Goal: Task Accomplishment & Management: Use online tool/utility

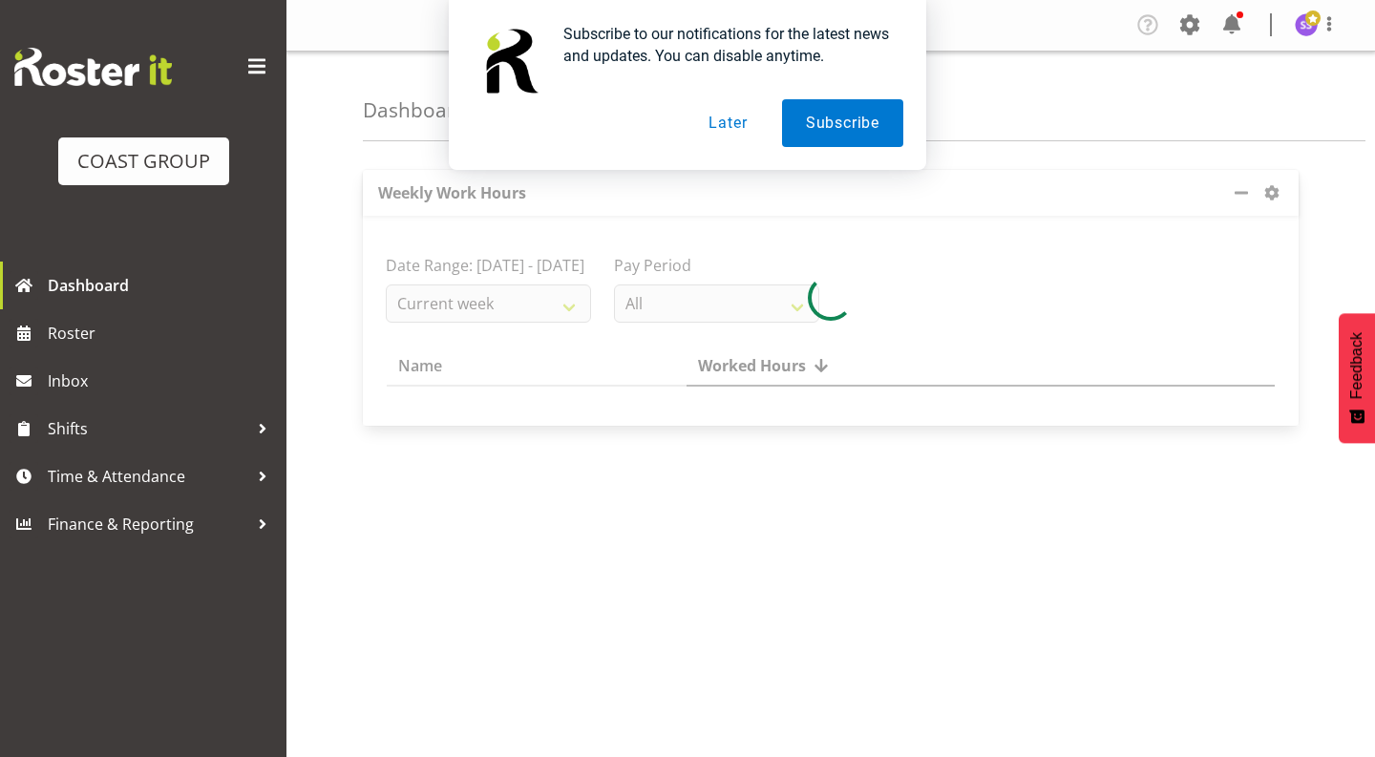
click at [729, 130] on button "Later" at bounding box center [728, 123] width 86 height 48
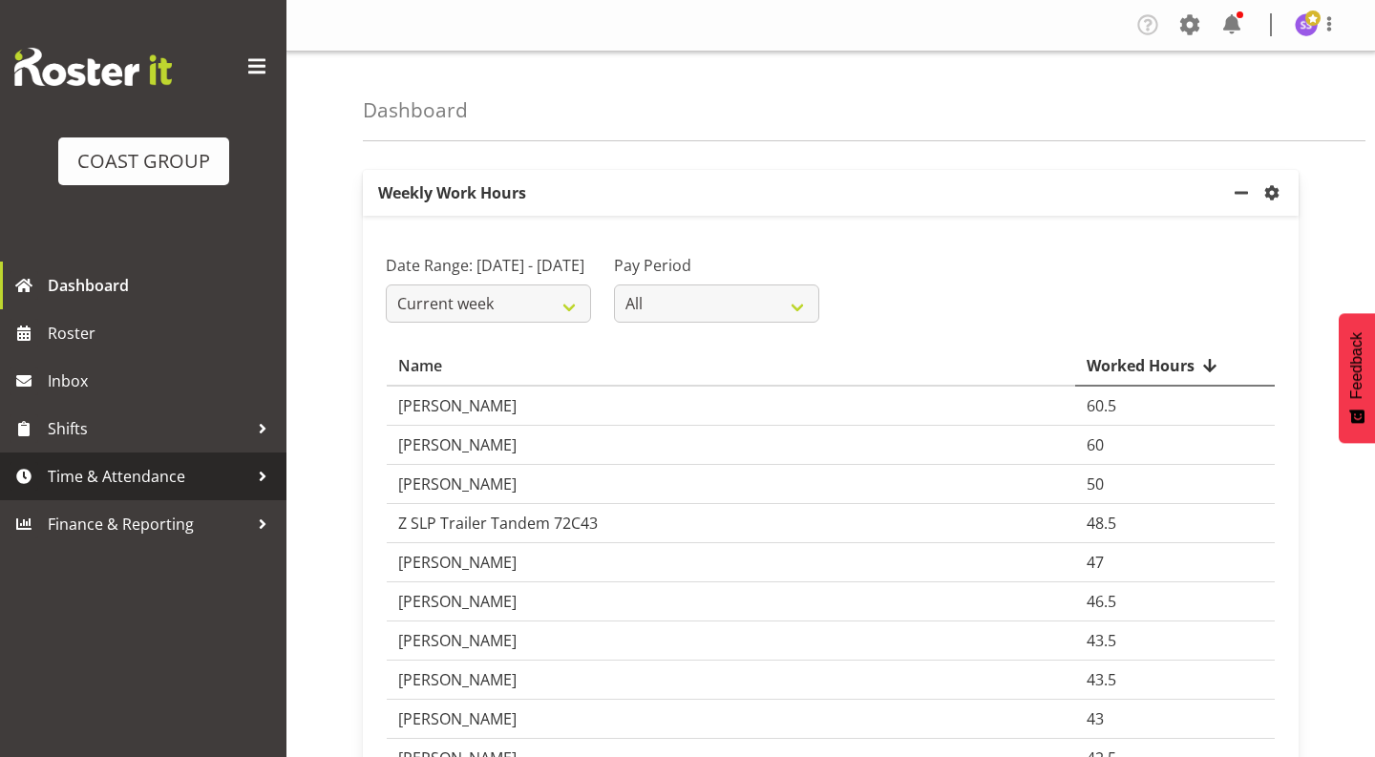
click at [199, 468] on span "Time & Attendance" at bounding box center [148, 476] width 201 height 29
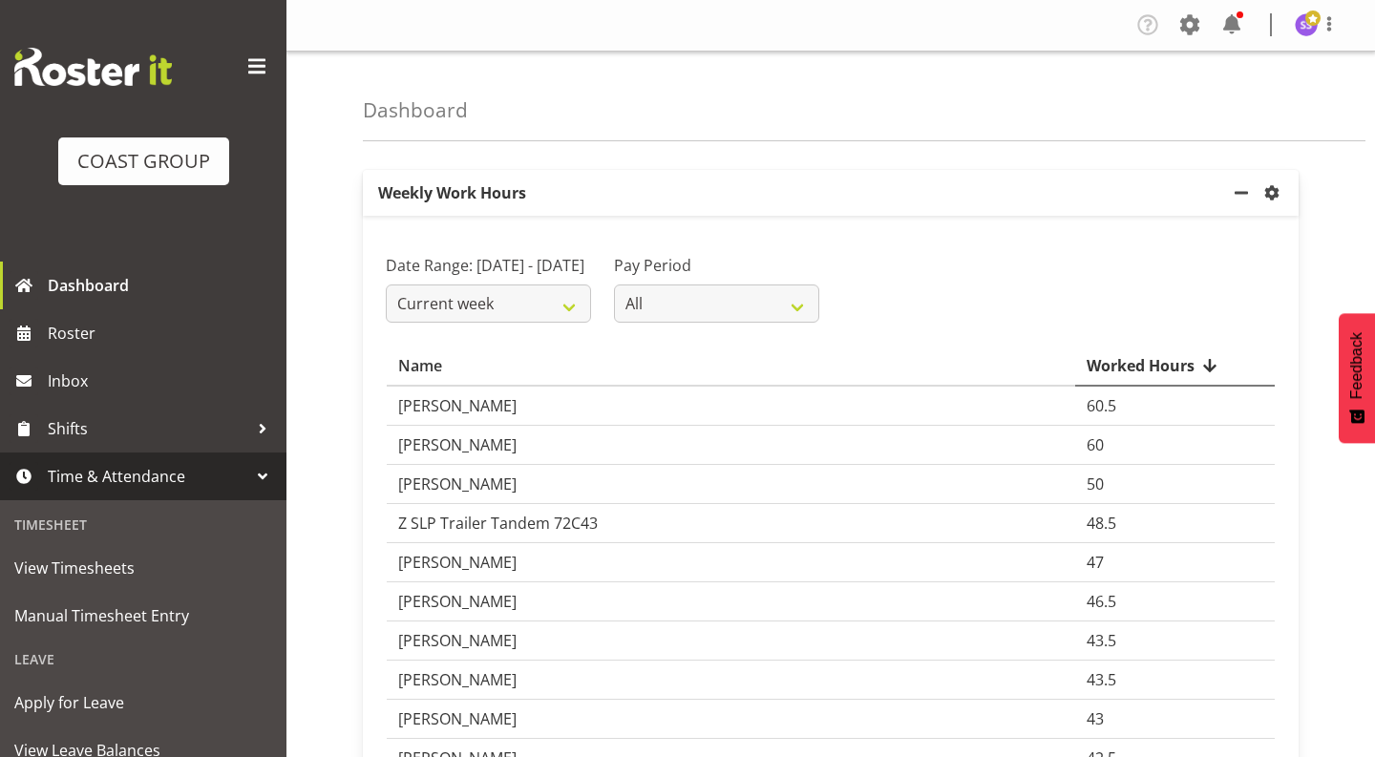
click at [227, 486] on span "Time & Attendance" at bounding box center [148, 476] width 201 height 29
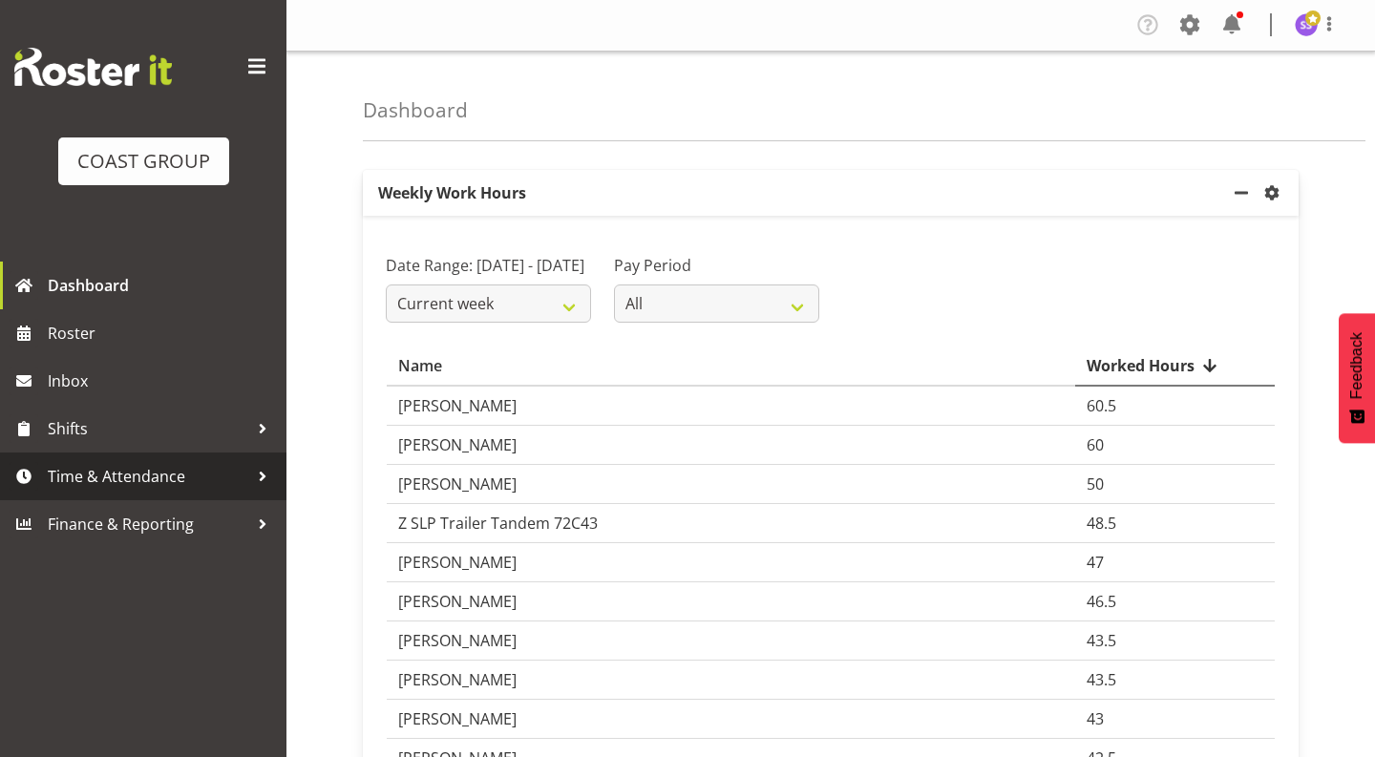
click at [187, 493] on link "Time & Attendance" at bounding box center [143, 477] width 286 height 48
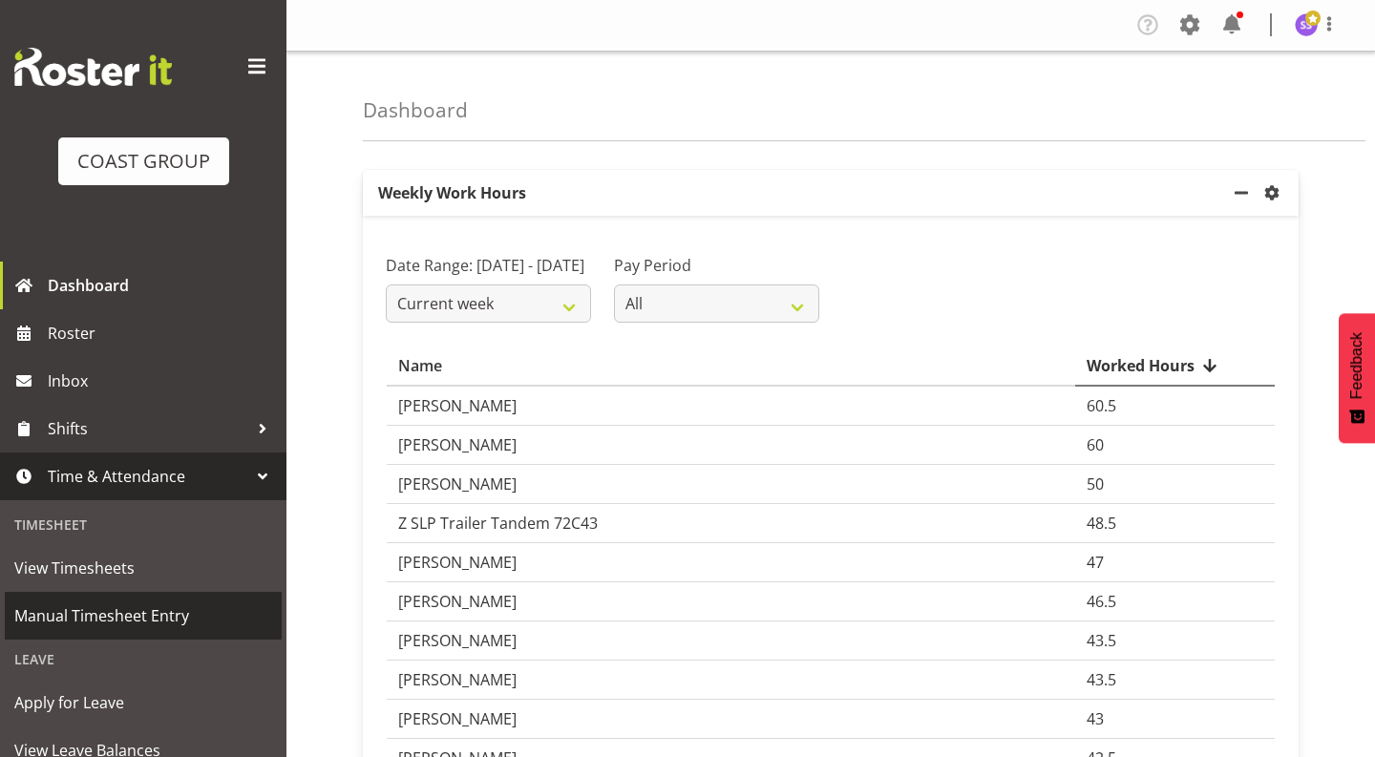
click at [131, 626] on span "Manual Timesheet Entry" at bounding box center [143, 616] width 258 height 29
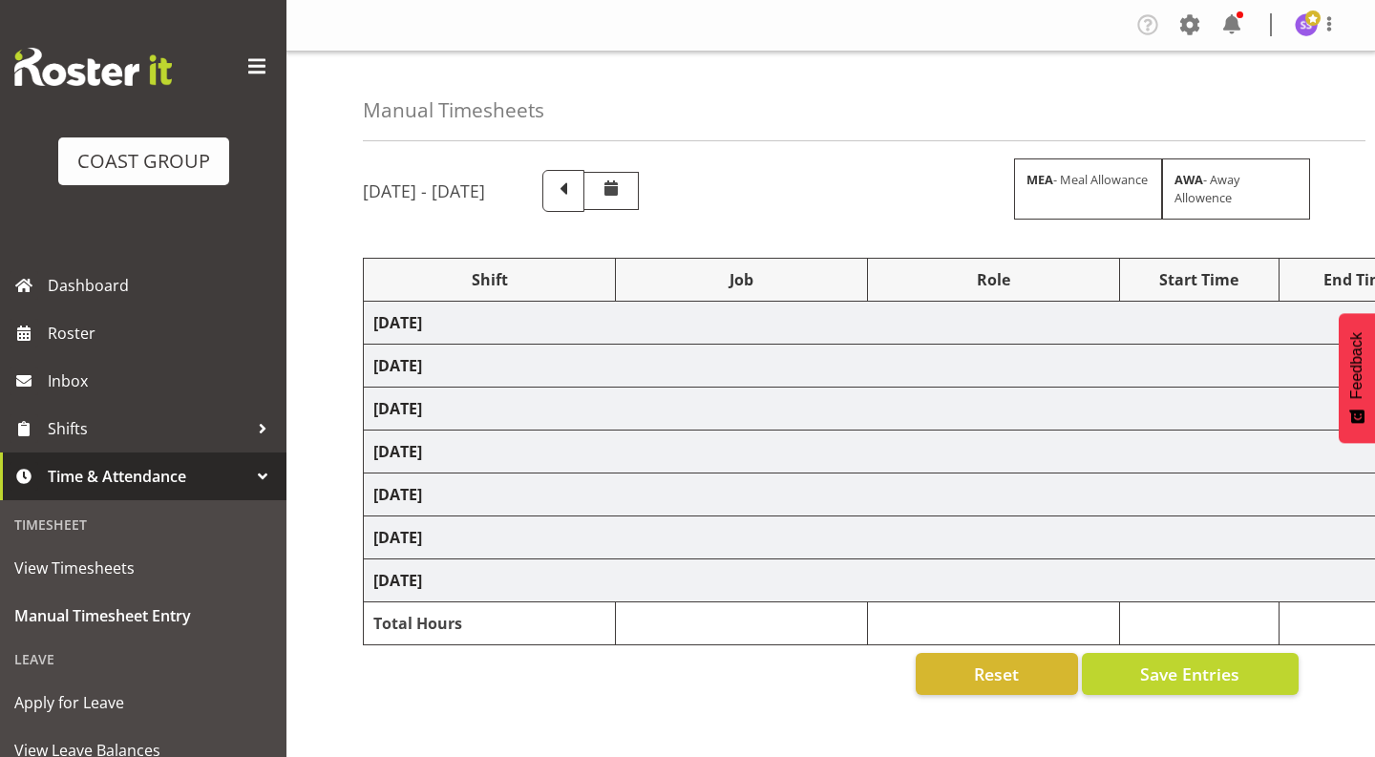
click at [261, 71] on span at bounding box center [257, 67] width 31 height 31
select select "1352"
select select "69"
select select "1352"
select select "69"
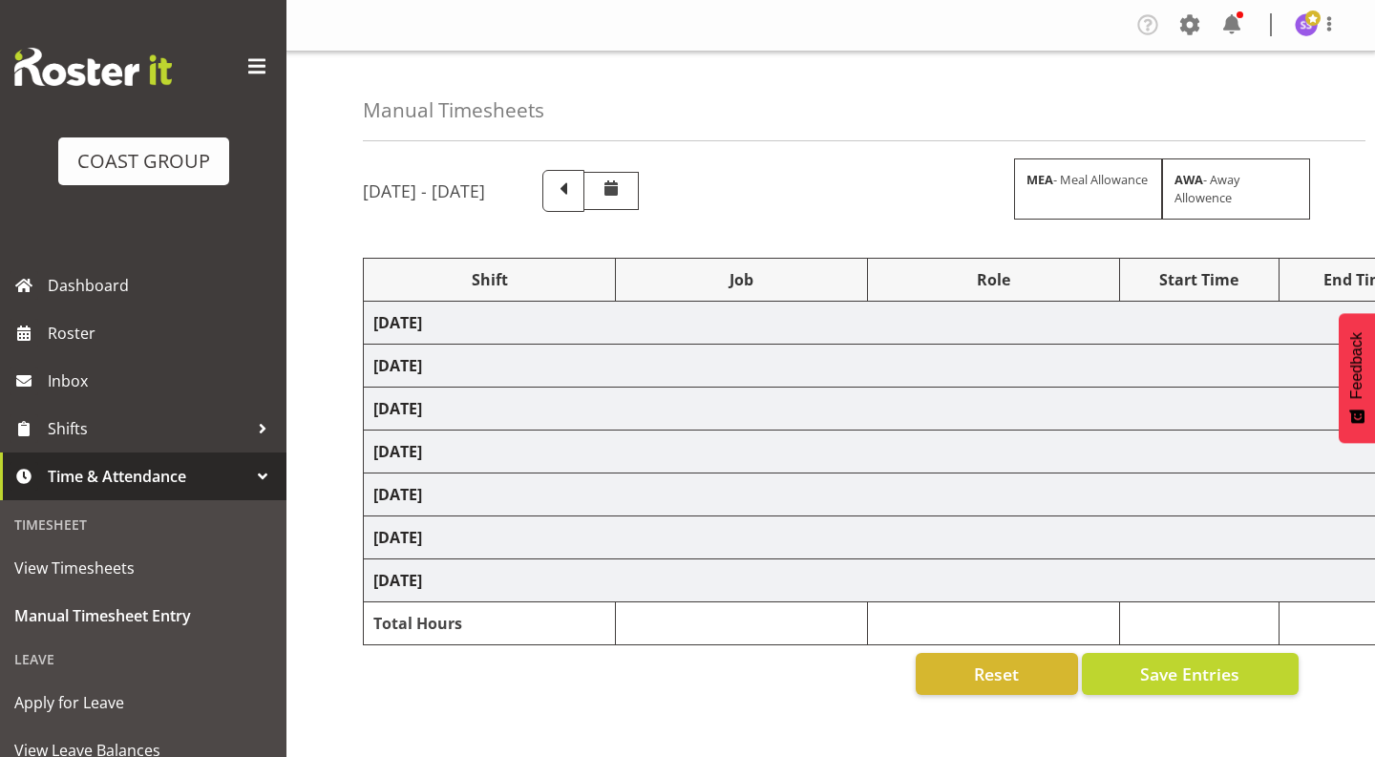
select select "1352"
select select "69"
select select "1352"
select select "69"
select select "1352"
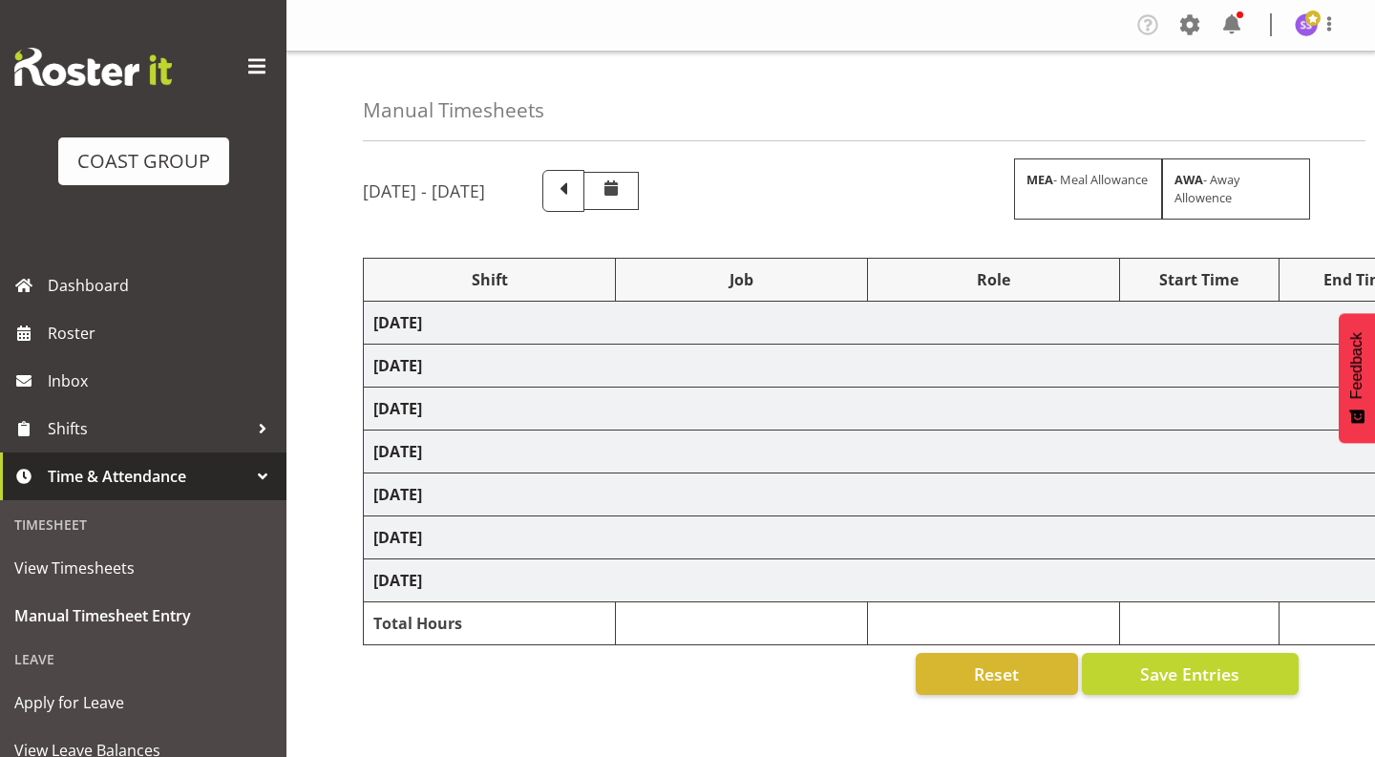
select select "69"
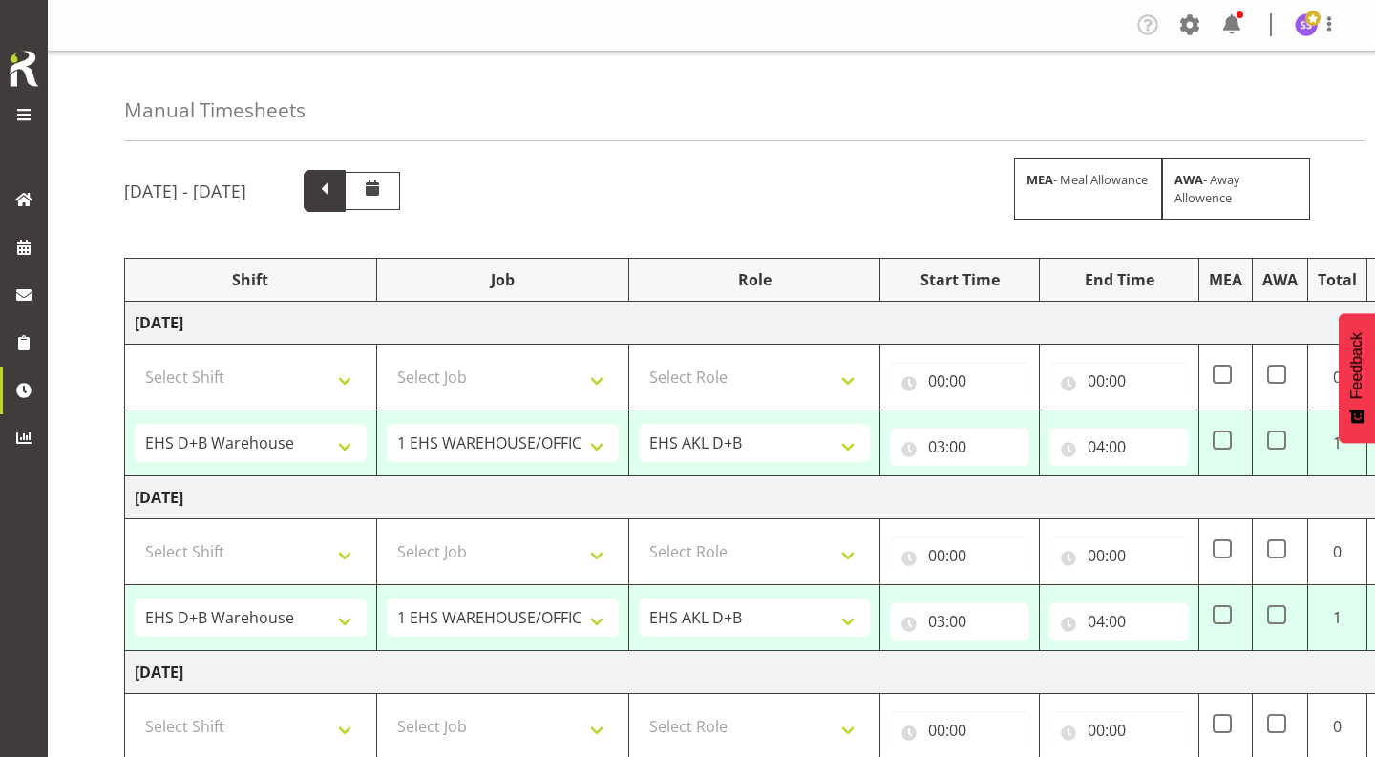
click at [337, 192] on span at bounding box center [324, 189] width 25 height 25
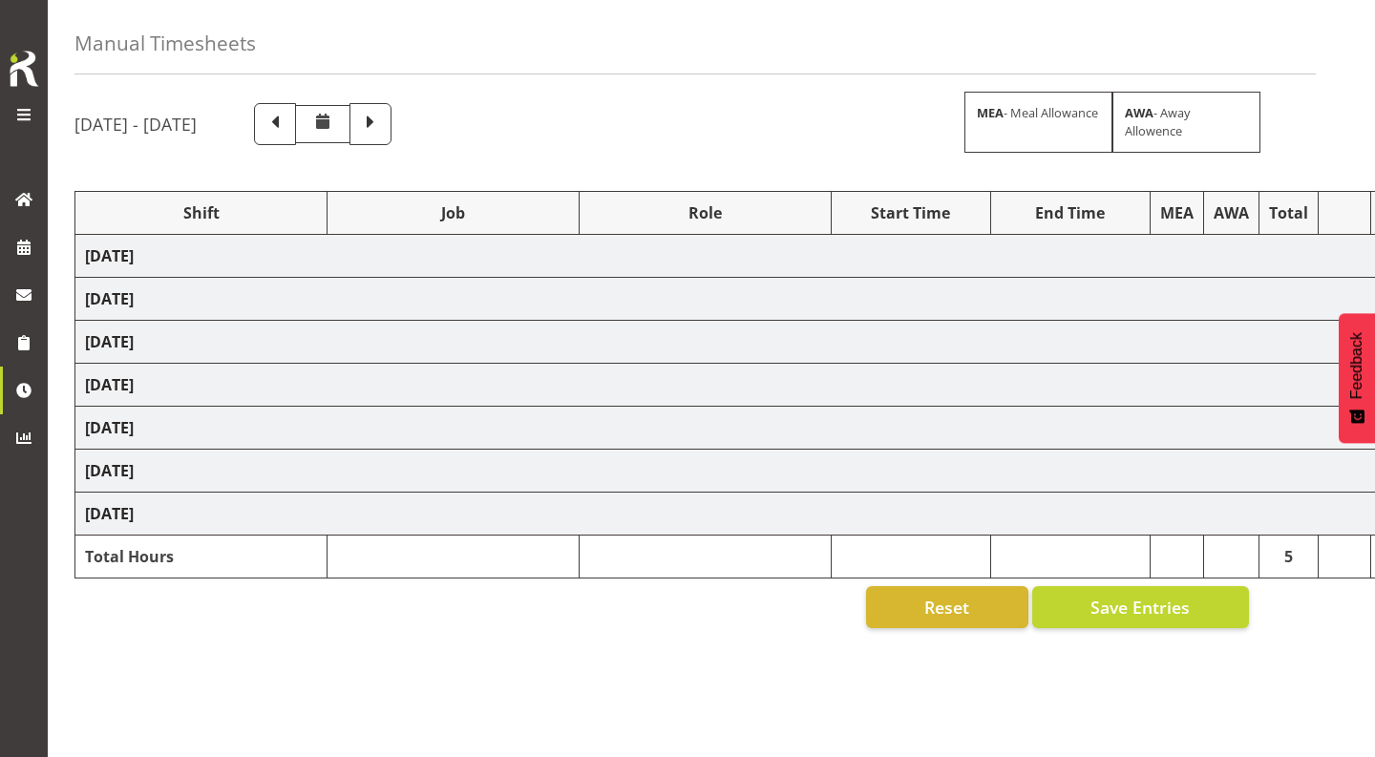
scroll to position [0, 58]
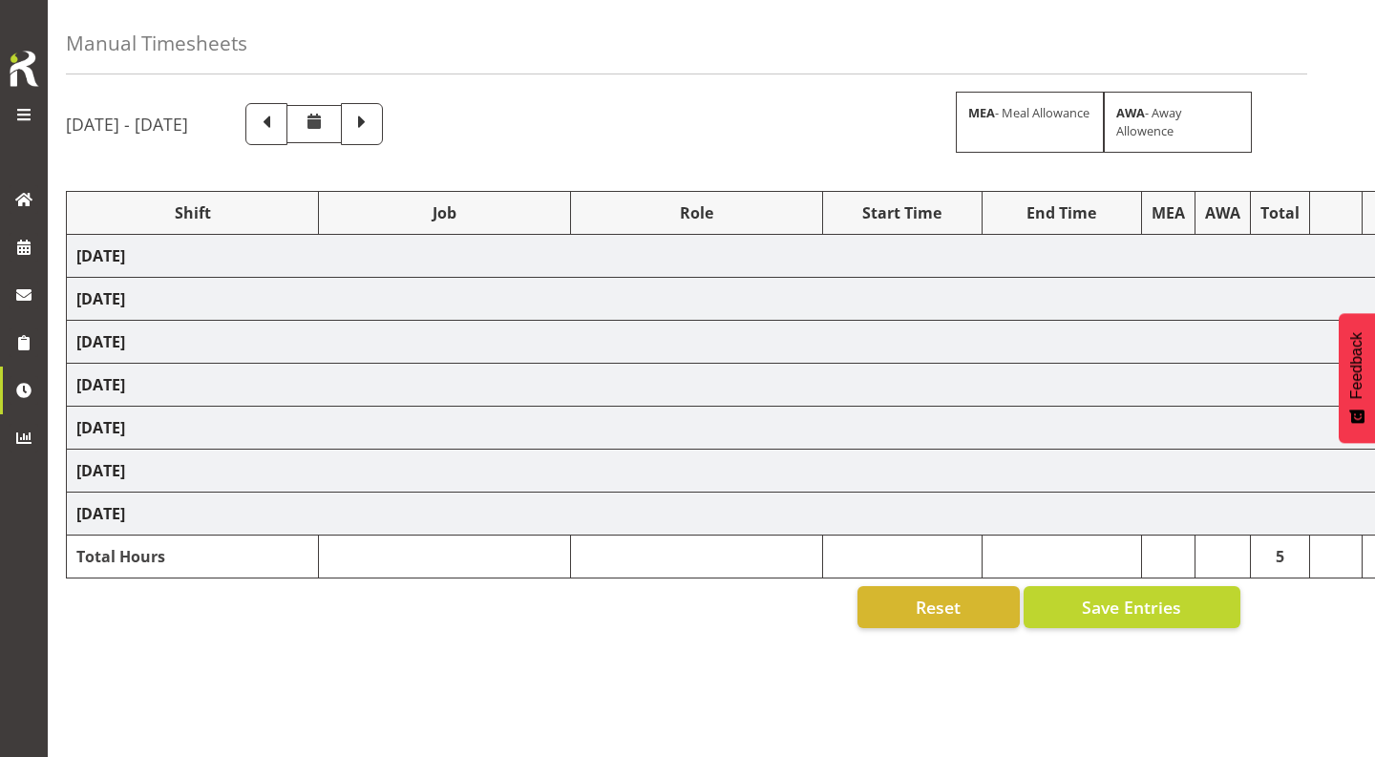
select select "1352"
select select "10381"
select select "65714"
select select "9443"
select select "1352"
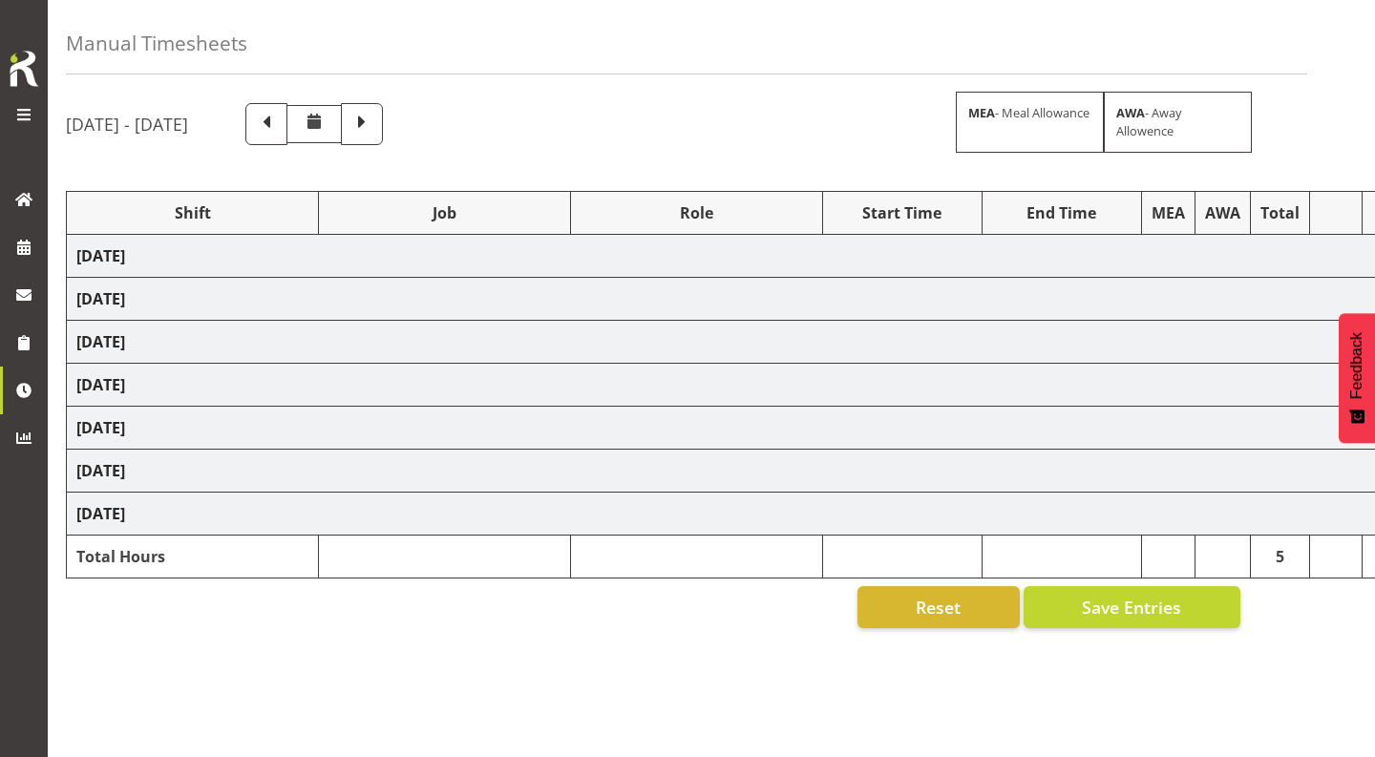
select select "9443"
select select "1352"
select select "9197"
select select "1352"
select select "9442"
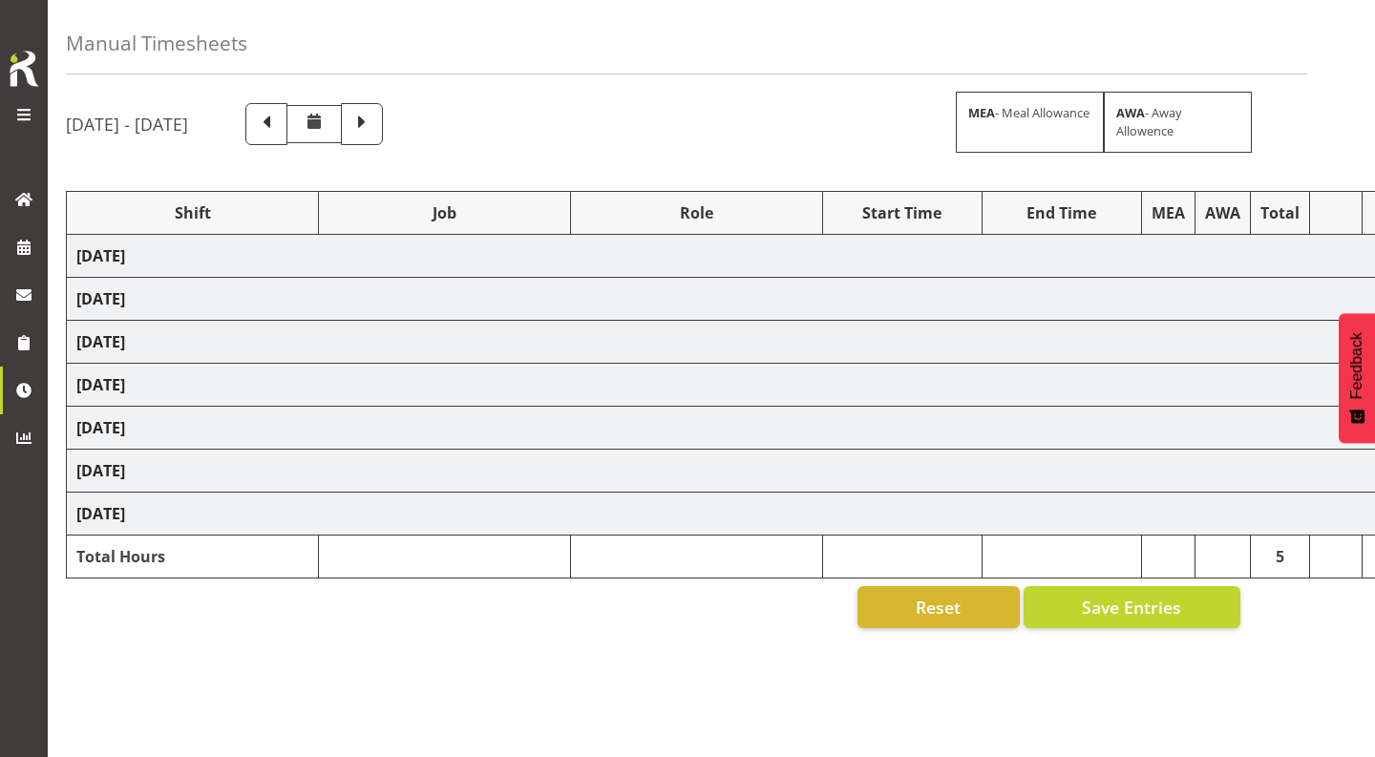
select select "1352"
select select "9141"
select select "40079"
select select "9013"
select select "1352"
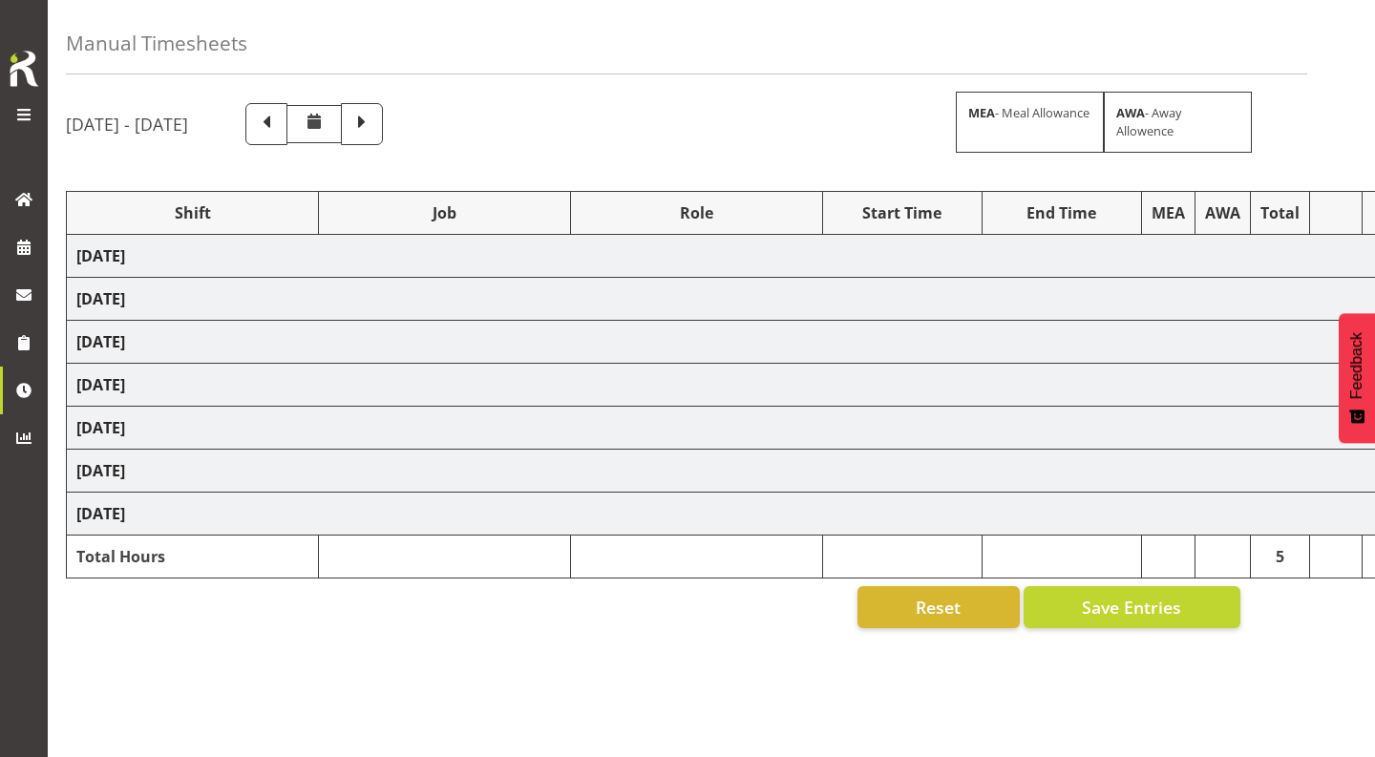
select select "9296"
select select "1352"
select select "9013"
select select "1352"
select select "9196"
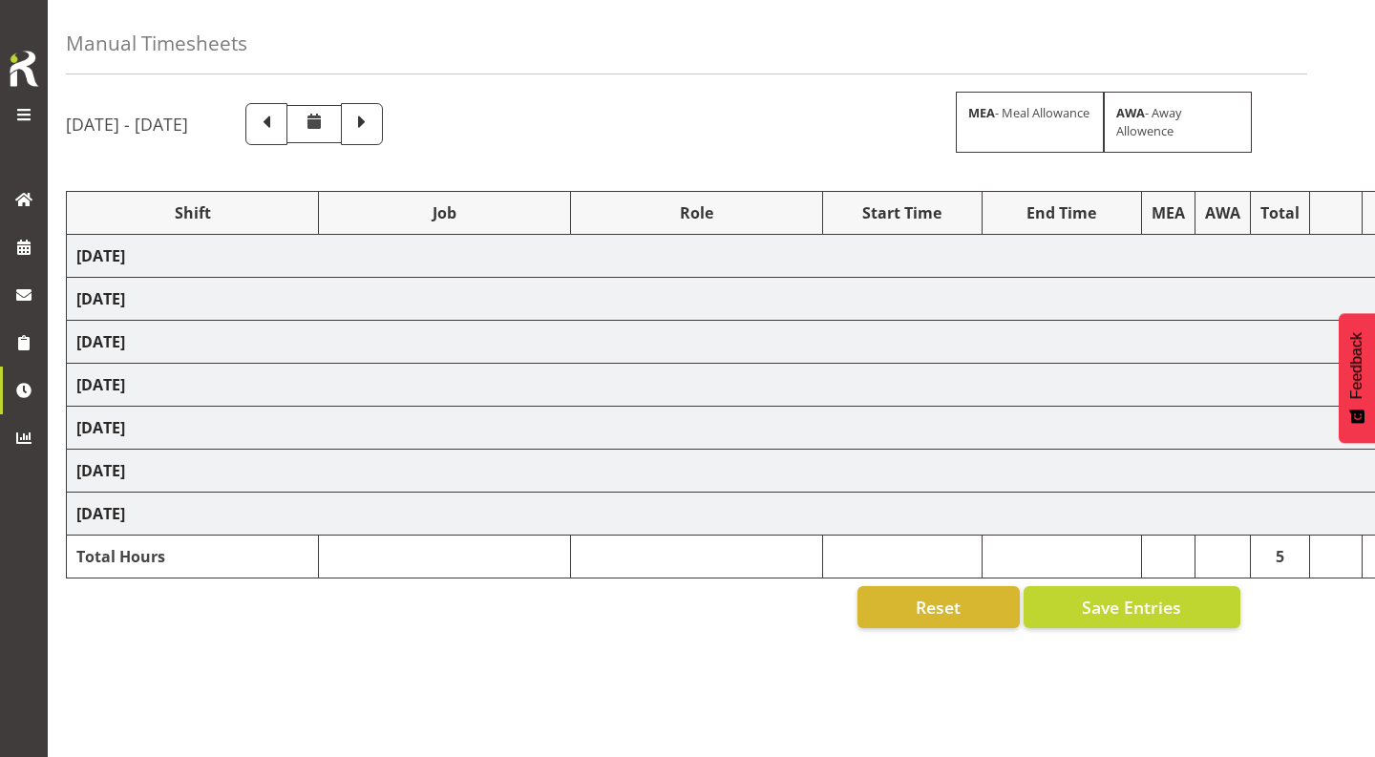
select select "1352"
select select "9443"
select select "1352"
select select "9443"
select select "1352"
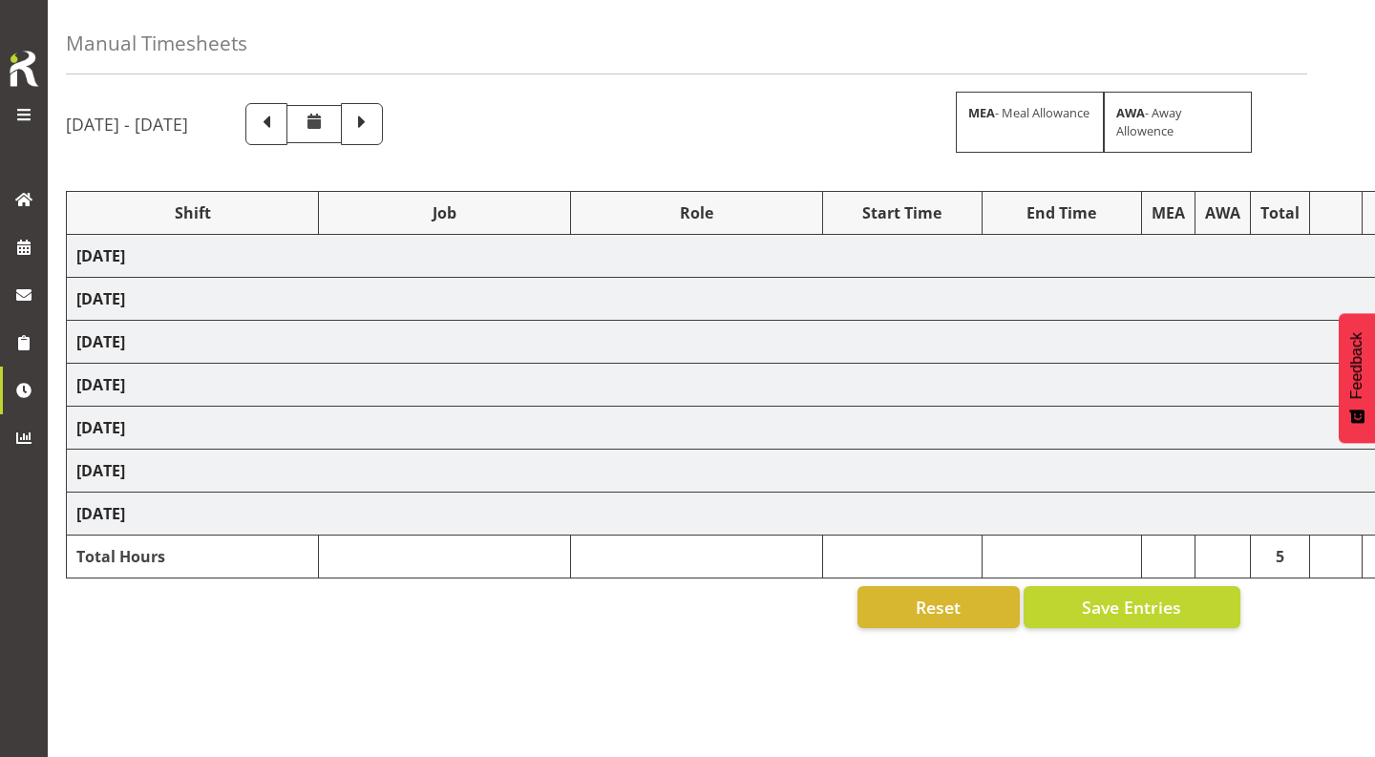
select select "8786"
select select "24997"
select select "9443"
select select "1352"
select select "9196"
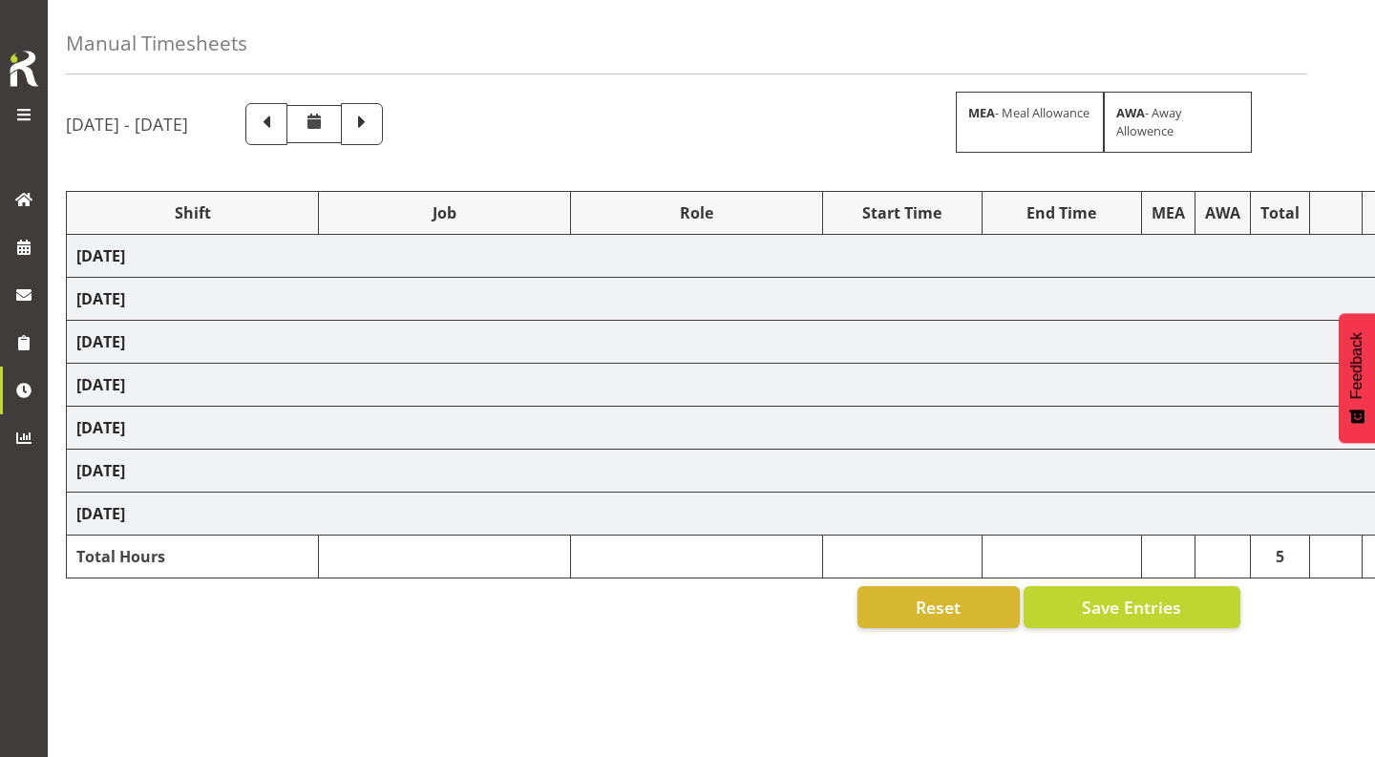
select select "1352"
select select "9199"
select select "1352"
select select "8514"
select select "1352"
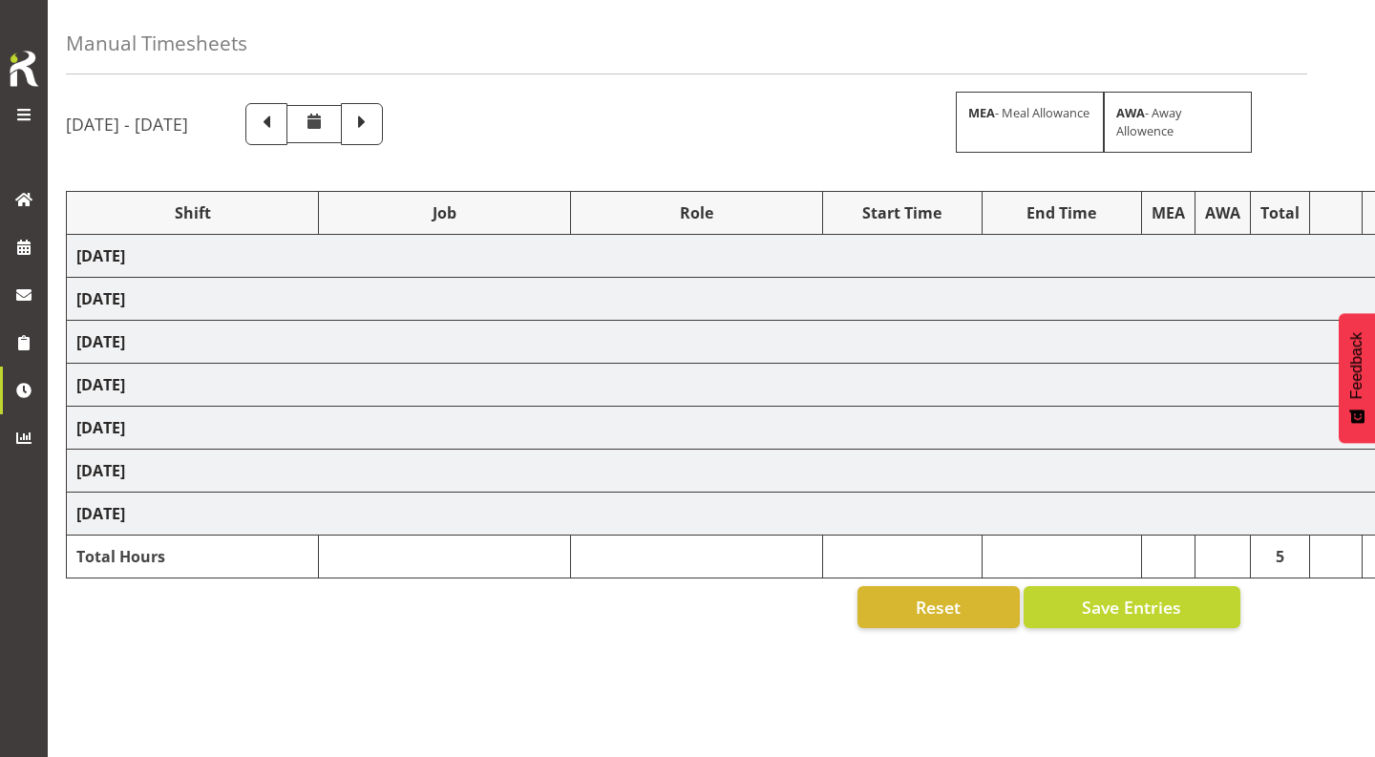
select select "10251"
select select "1352"
select select "9601"
select select "1352"
select select "9198"
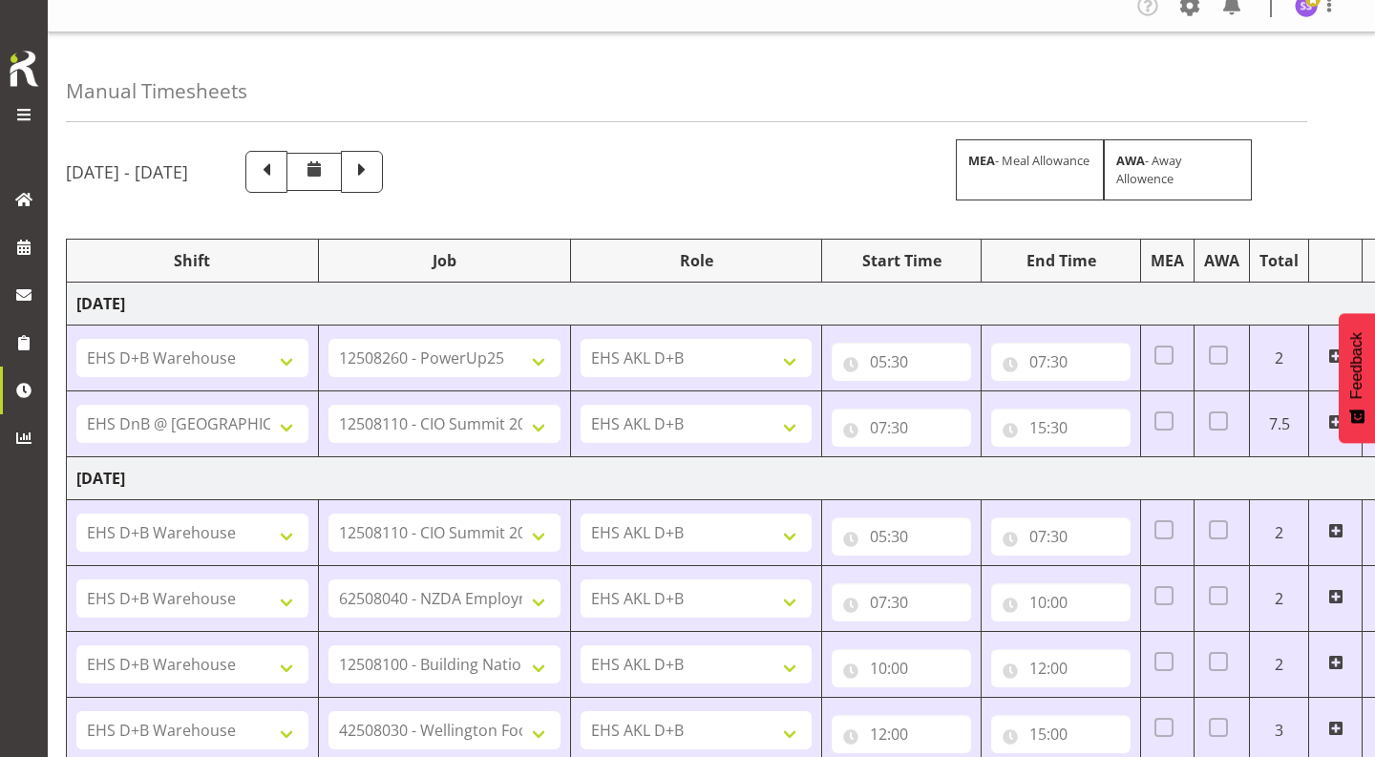
scroll to position [0, 0]
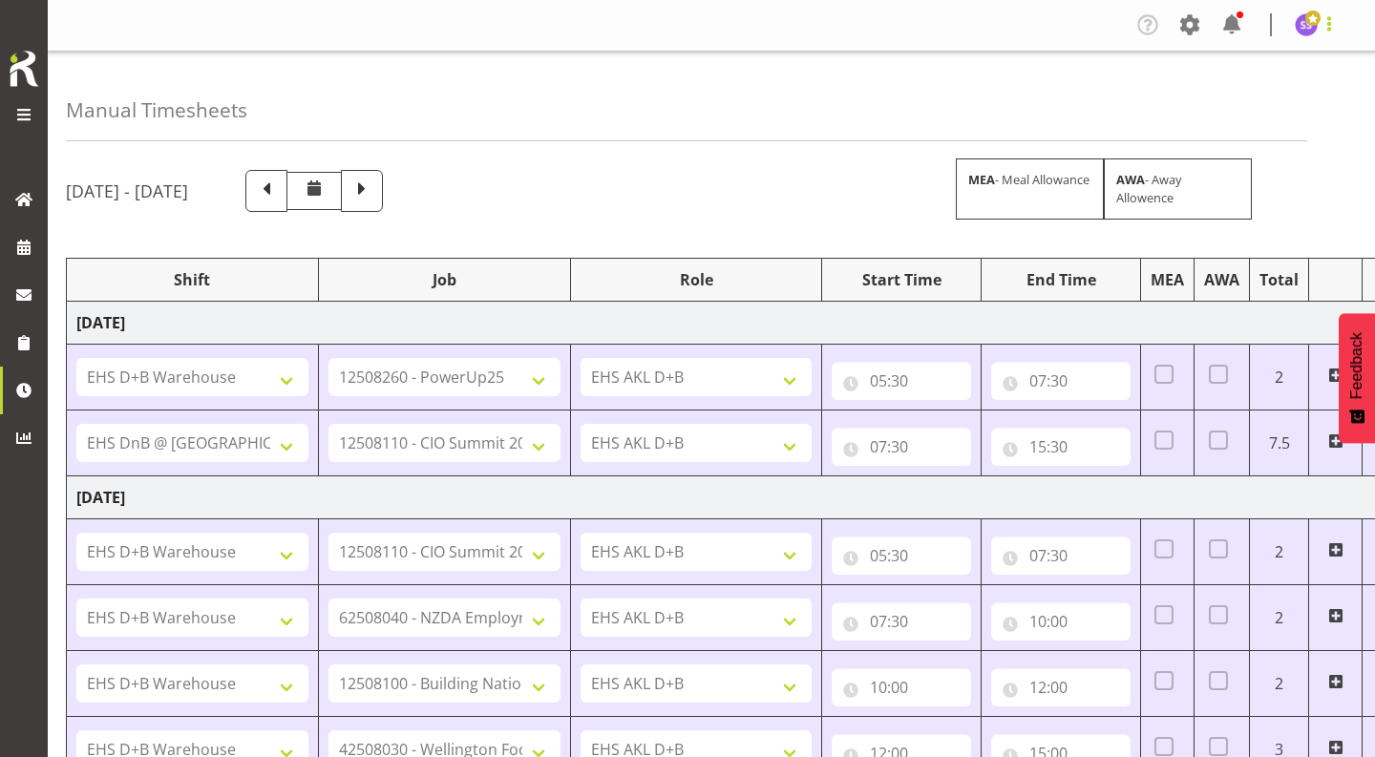
click at [1326, 27] on span at bounding box center [1329, 23] width 23 height 23
click at [1247, 91] on link "Log Out" at bounding box center [1248, 100] width 183 height 34
